Goal: Information Seeking & Learning: Learn about a topic

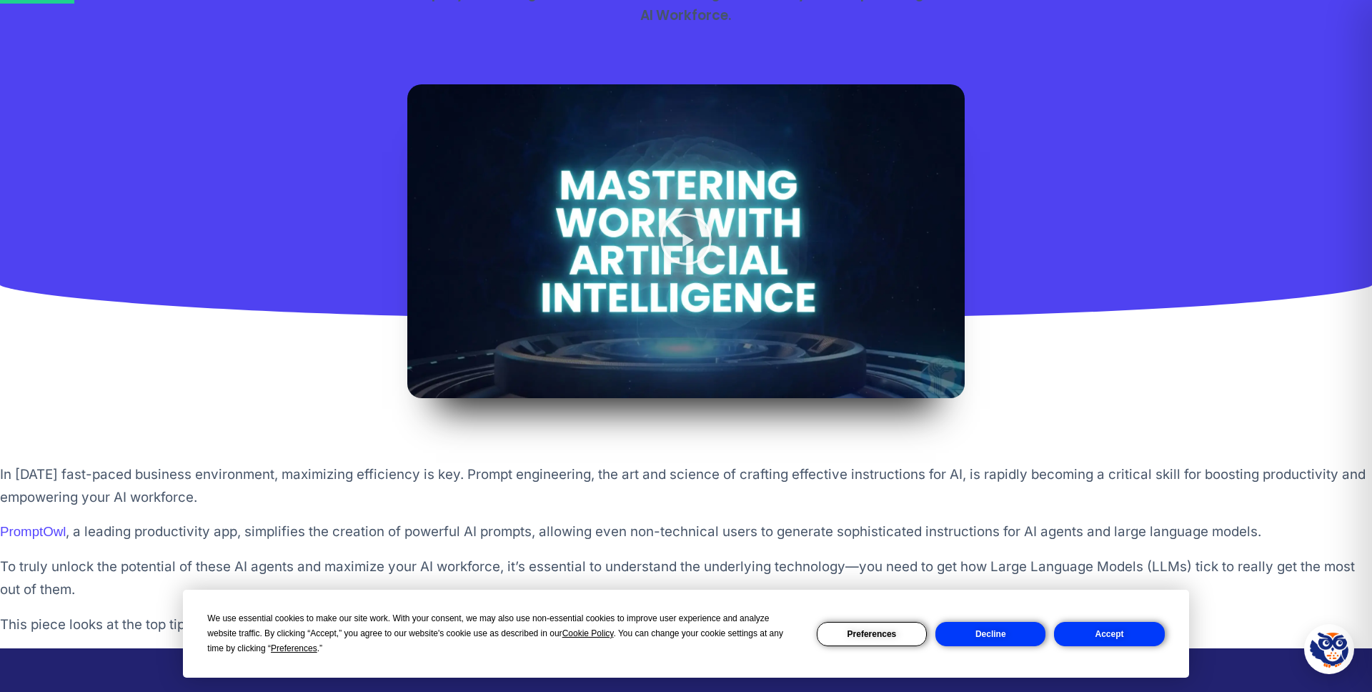
scroll to position [1542, 0]
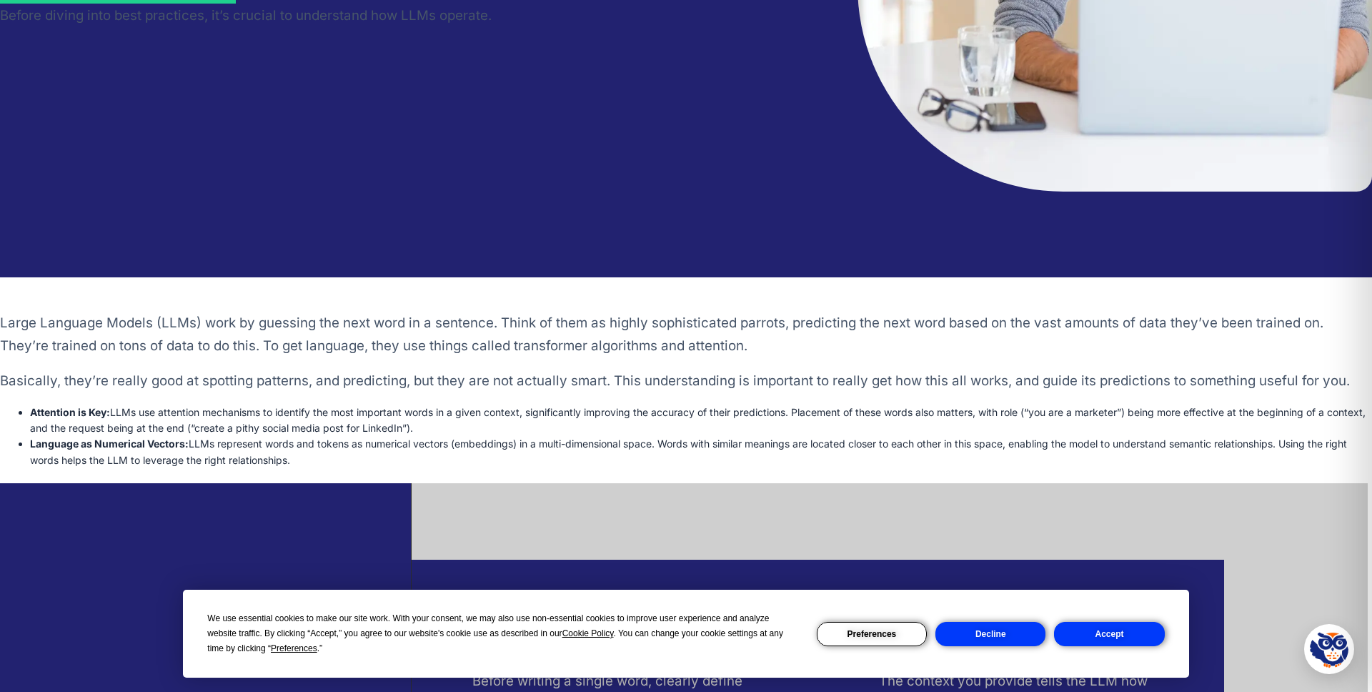
drag, startPoint x: 630, startPoint y: 432, endPoint x: 32, endPoint y: 402, distance: 598.2
click at [32, 402] on div "Large Language Models (LLMs) work by guessing the next word in a sentence. Thin…" at bounding box center [686, 373] width 1372 height 192
click at [48, 407] on b "Attention is Key:" at bounding box center [70, 412] width 80 height 12
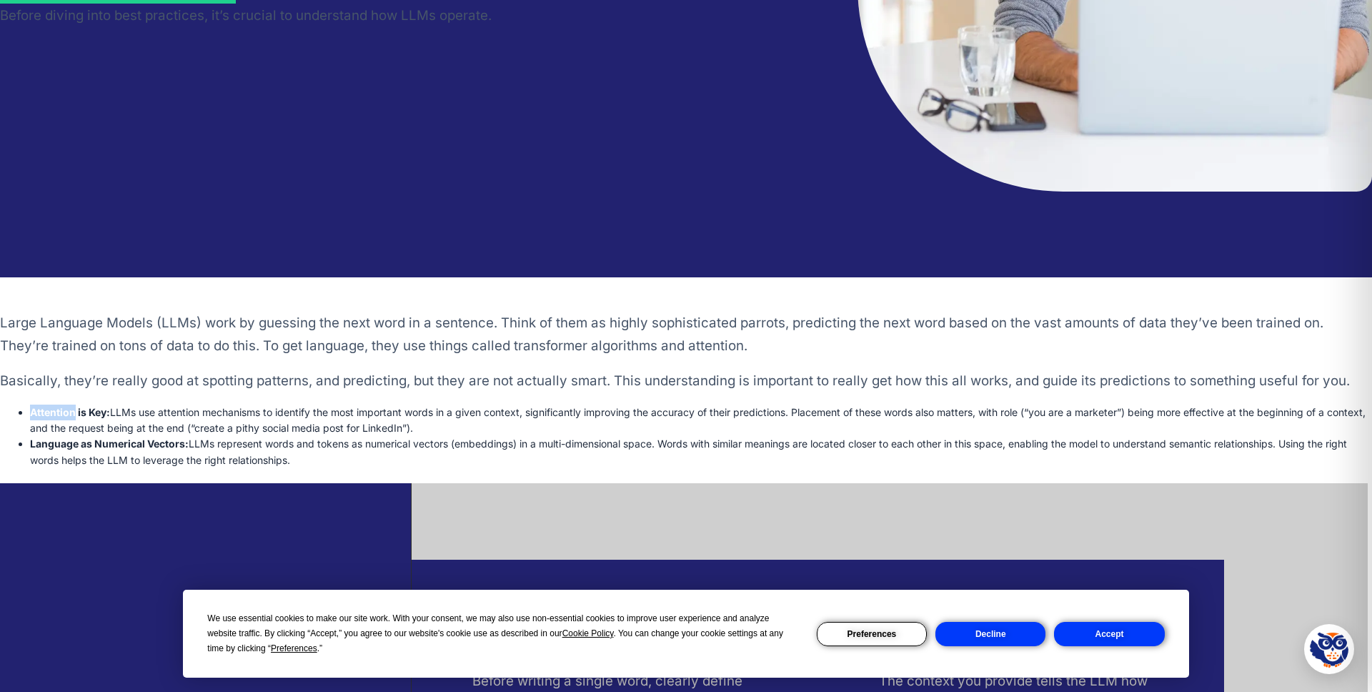
click at [48, 407] on b "Attention is Key:" at bounding box center [70, 412] width 80 height 12
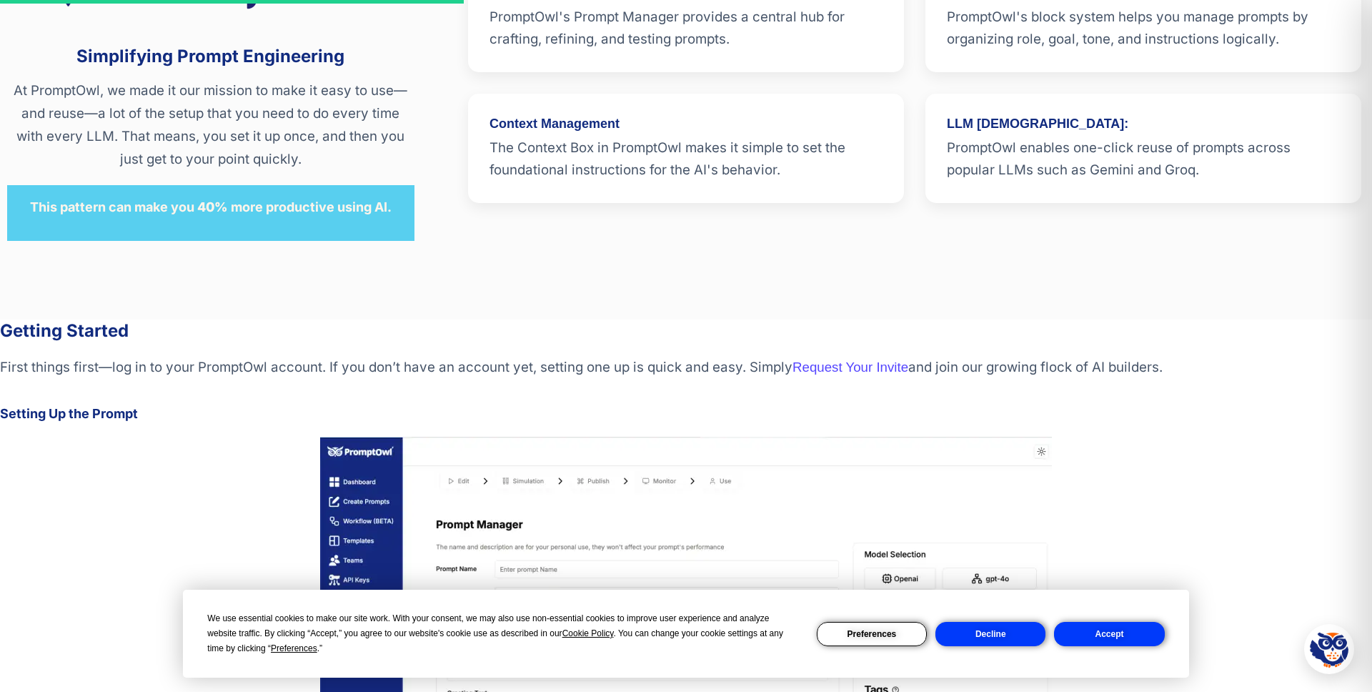
scroll to position [3036, 0]
